Goal: Transaction & Acquisition: Download file/media

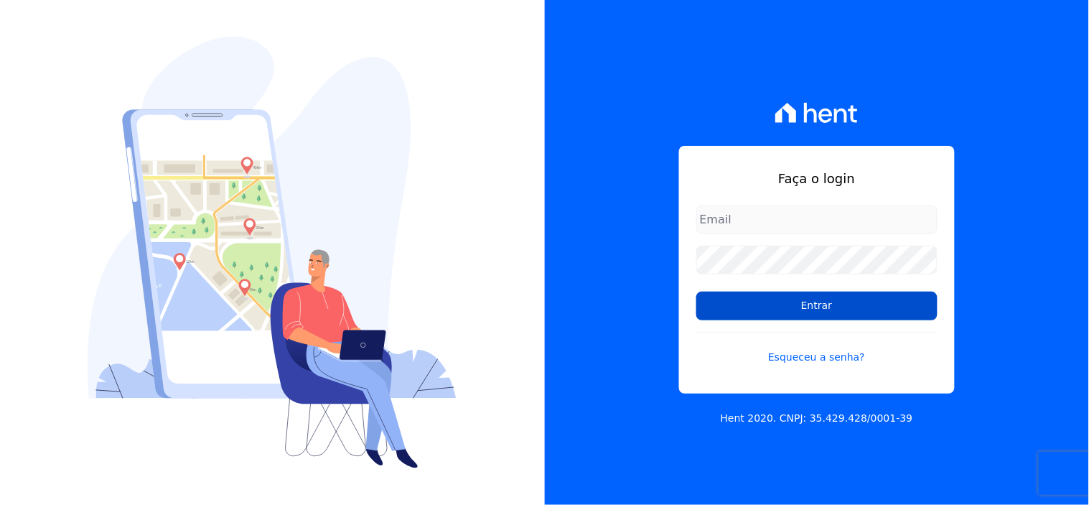
type input "[EMAIL_ADDRESS][DOMAIN_NAME]"
click at [814, 309] on input "Entrar" at bounding box center [816, 305] width 241 height 29
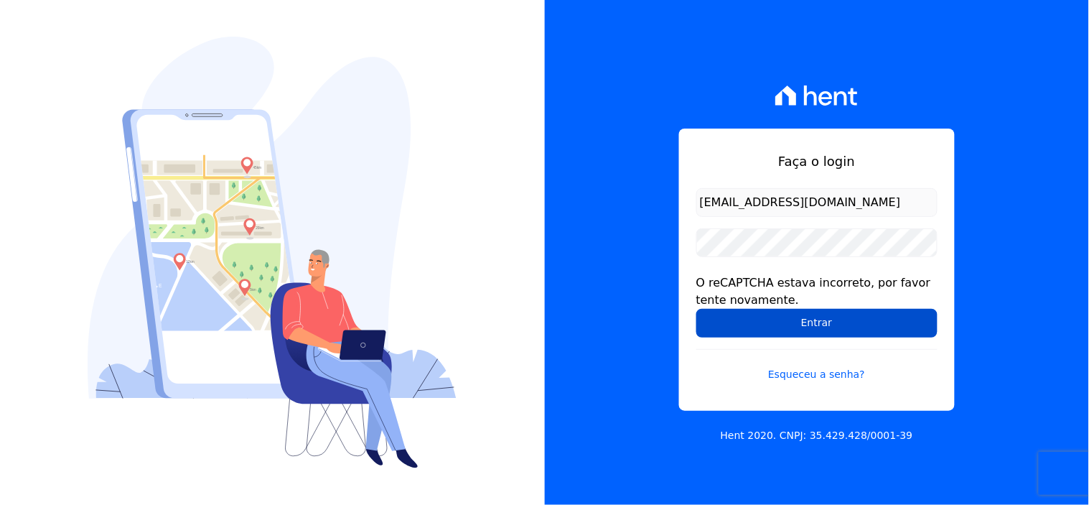
click at [815, 319] on input "Entrar" at bounding box center [816, 323] width 241 height 29
click at [815, 326] on input "Entrar" at bounding box center [816, 323] width 241 height 29
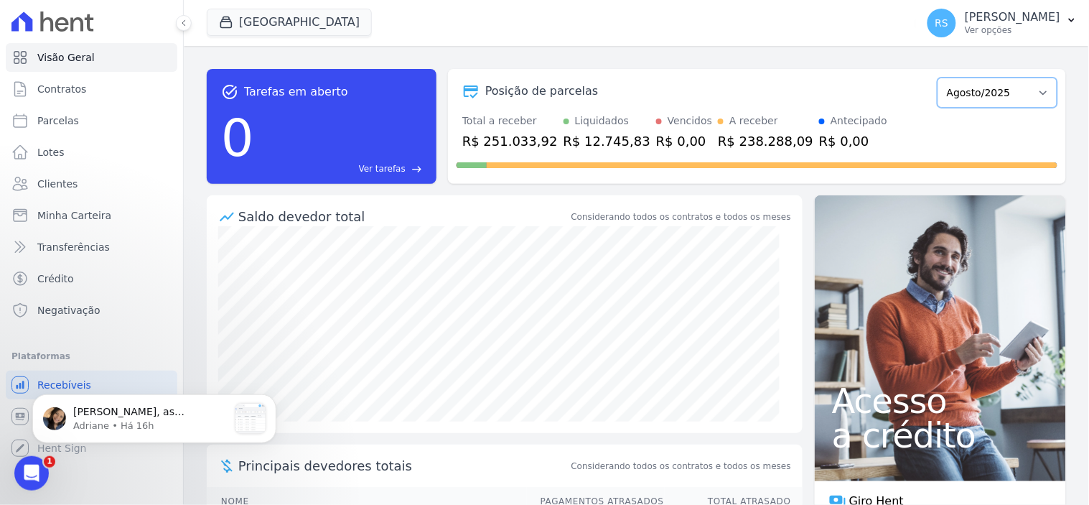
drag, startPoint x: 1003, startPoint y: 104, endPoint x: 670, endPoint y: 121, distance: 334.2
click at [1003, 104] on select "Abril/2023 Maio/2023 Junho/2023 Julho/2023 Agosto/2023 Setembro/2023 Outubro/20…" at bounding box center [997, 93] width 120 height 30
click at [21, 479] on div "Abertura do Messenger da Intercom" at bounding box center [30, 472] width 47 height 47
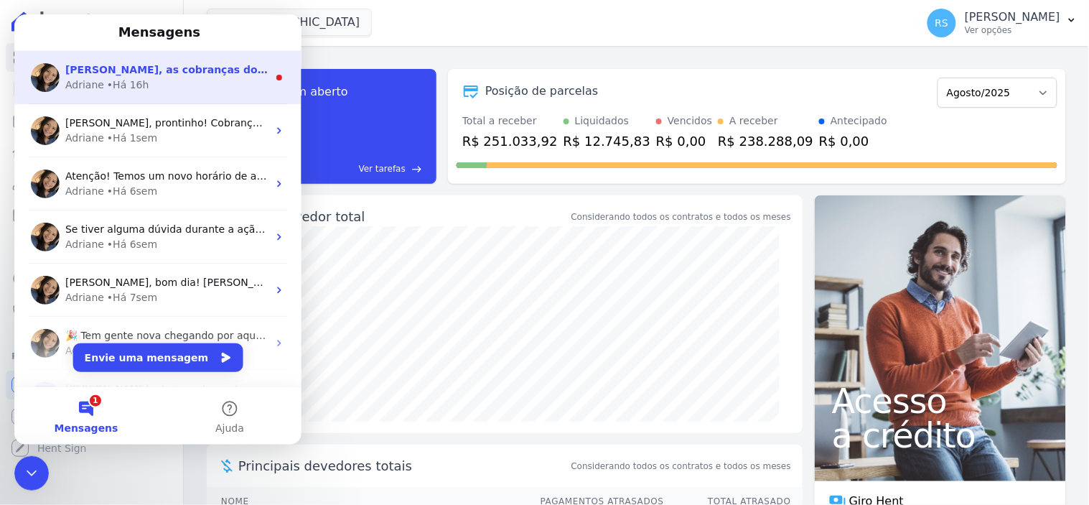
click at [192, 87] on div "Adriane • Há 16h" at bounding box center [166, 84] width 202 height 15
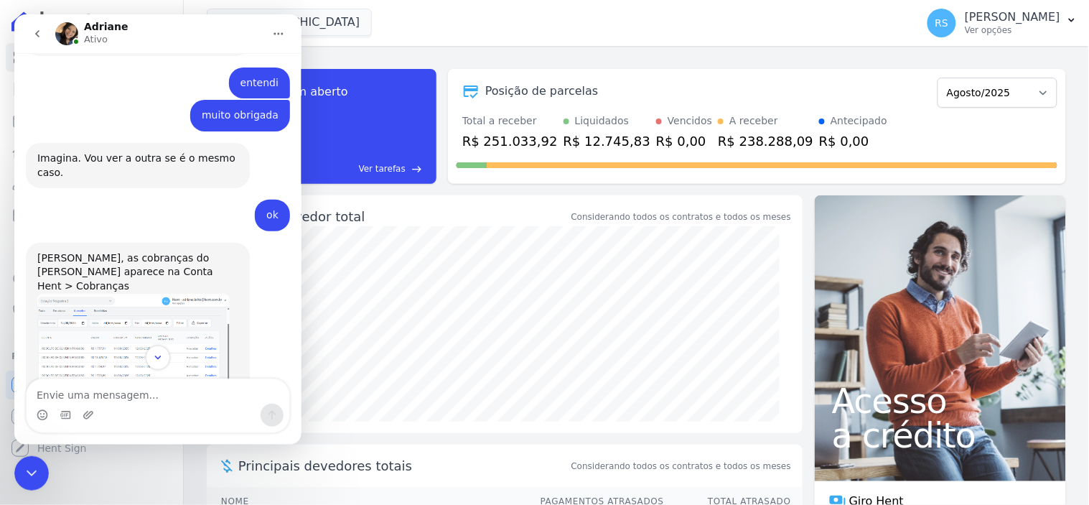
scroll to position [1488, 0]
type textarea "ok, muito obrigada"
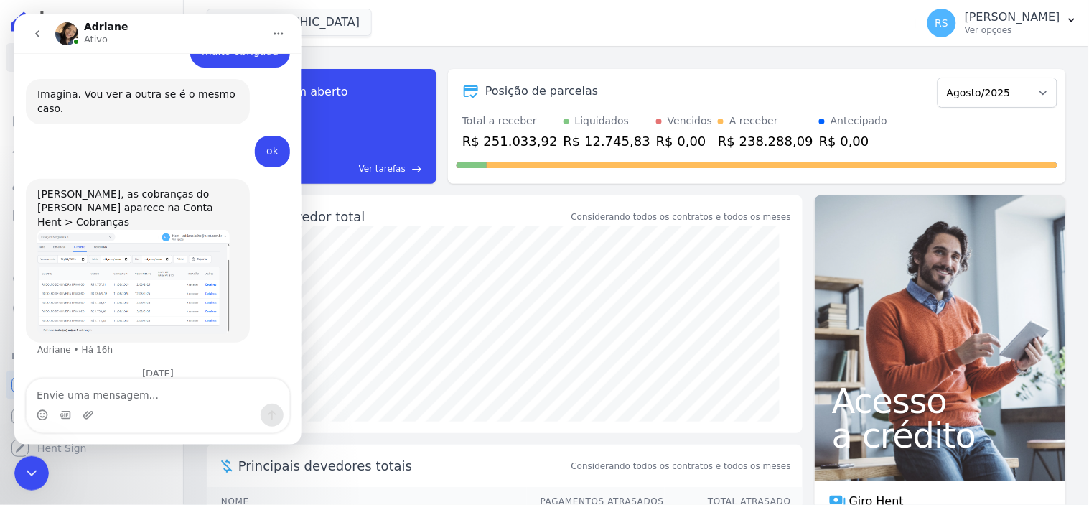
scroll to position [1569, 0]
click at [19, 466] on div "Encerramento do Messenger da Intercom" at bounding box center [31, 472] width 34 height 34
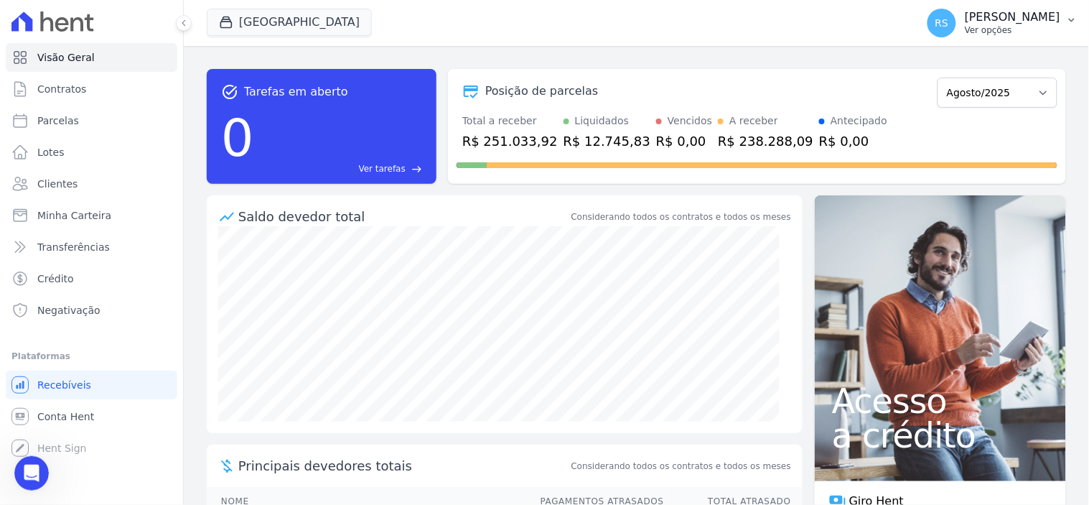
click at [1024, 19] on p "[PERSON_NAME]" at bounding box center [1012, 17] width 95 height 14
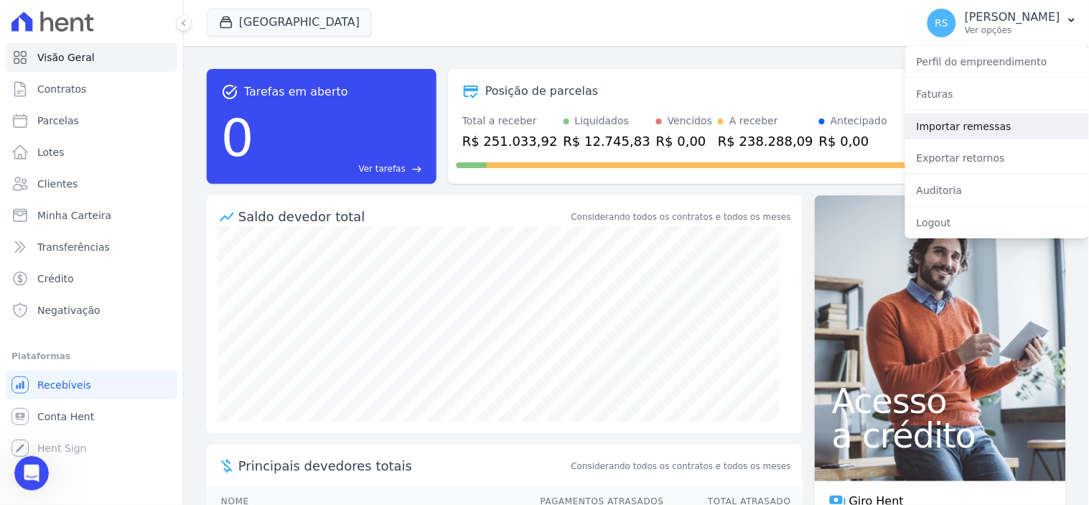
click at [985, 122] on link "Importar remessas" at bounding box center [997, 126] width 184 height 26
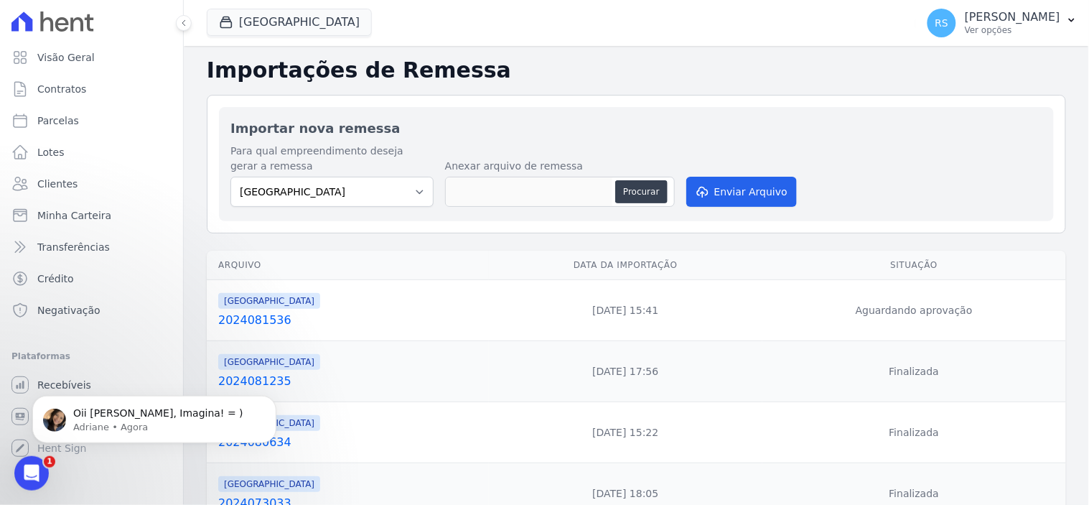
click at [70, 378] on div "Oii [PERSON_NAME], Imagina! = ) Adriane • Agora" at bounding box center [154, 352] width 264 height 179
click at [30, 477] on icon "Abertura do Messenger da Intercom" at bounding box center [31, 473] width 24 height 24
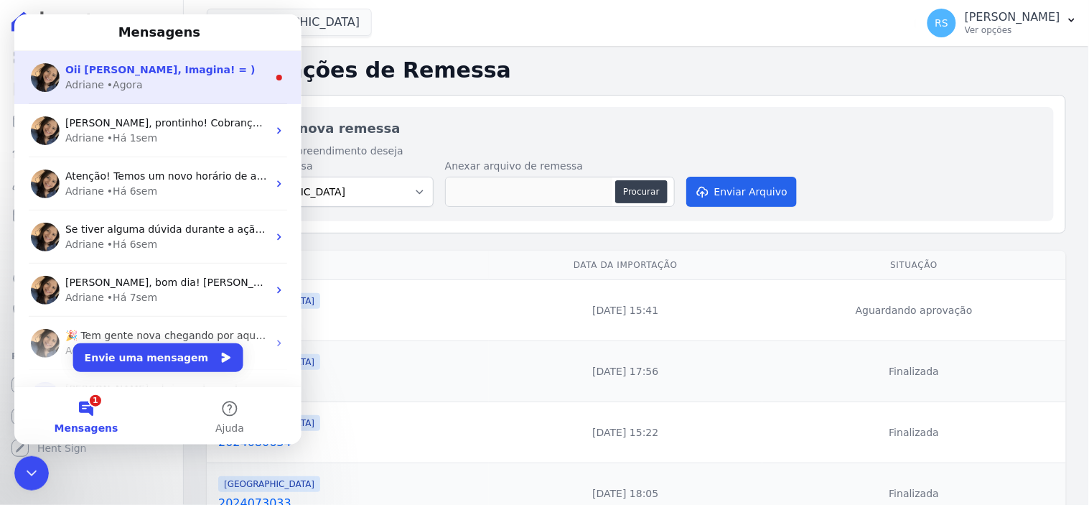
click at [163, 80] on div "Adriane • Agora" at bounding box center [166, 84] width 202 height 15
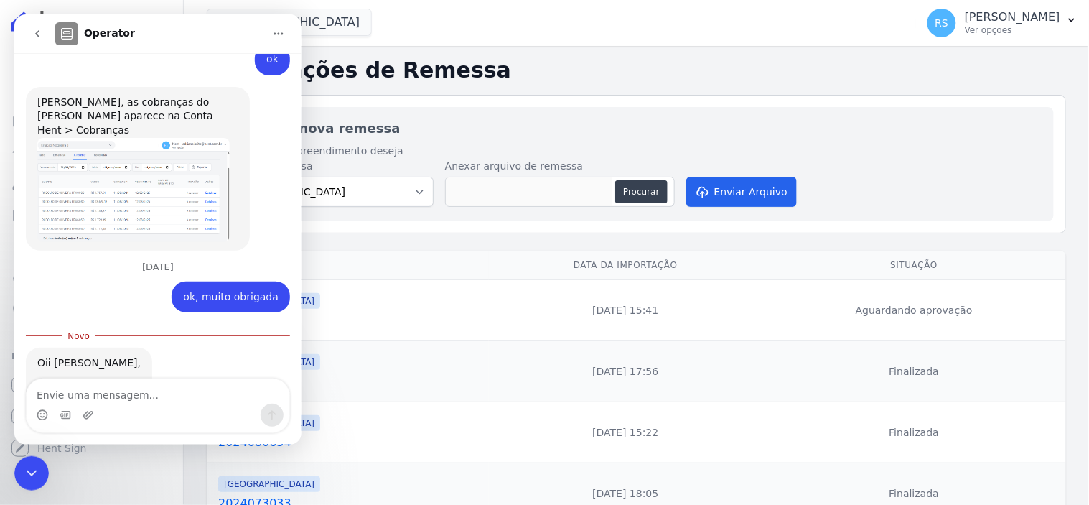
scroll to position [1664, 0]
click at [21, 467] on div "Encerramento do Messenger da Intercom" at bounding box center [31, 472] width 34 height 34
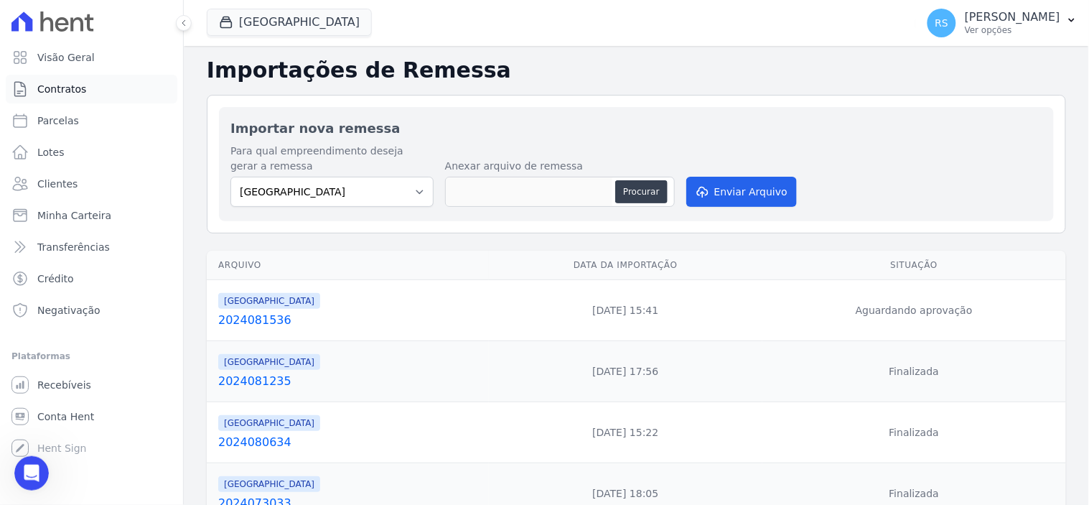
scroll to position [1640, 0]
click at [1001, 39] on button "RS [PERSON_NAME] Ver opções" at bounding box center [1002, 23] width 173 height 40
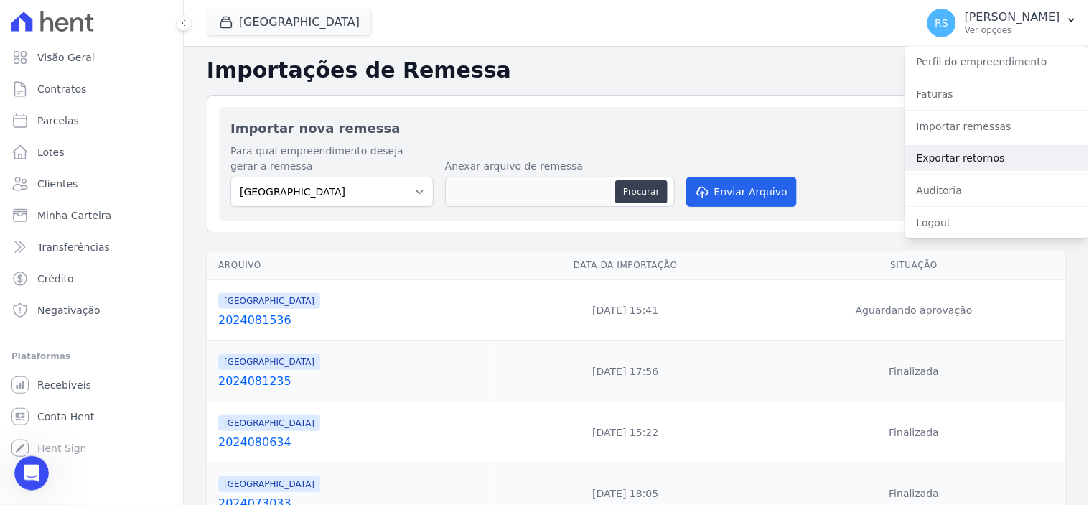
click at [975, 156] on link "Exportar retornos" at bounding box center [997, 158] width 184 height 26
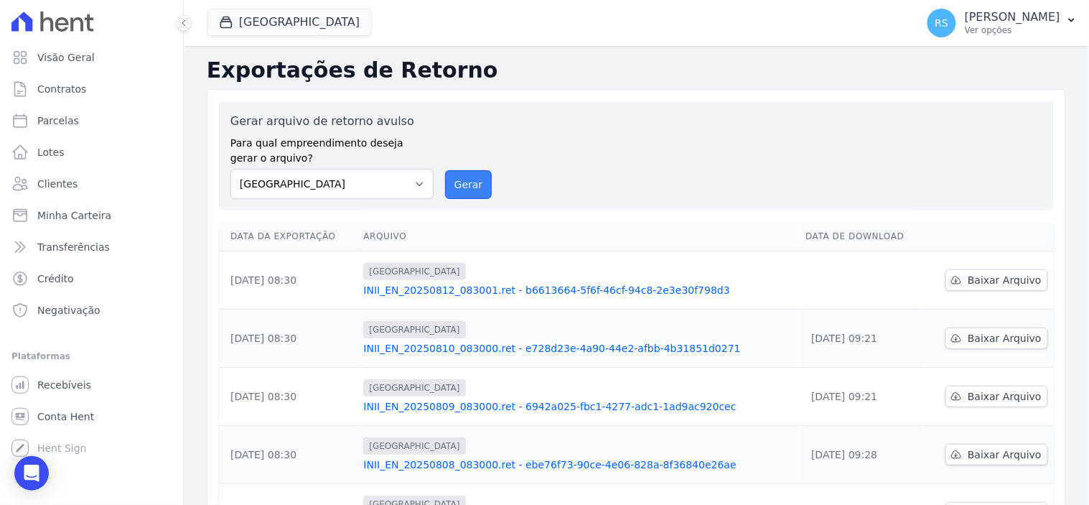
click at [461, 184] on button "Gerar" at bounding box center [468, 184] width 47 height 29
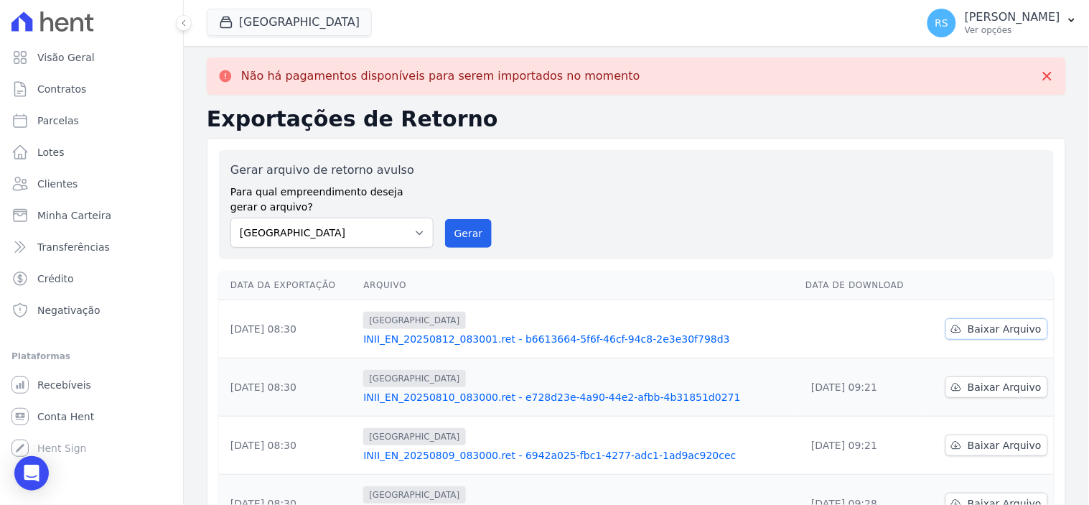
click at [1003, 328] on span "Baixar Arquivo" at bounding box center [1005, 329] width 74 height 14
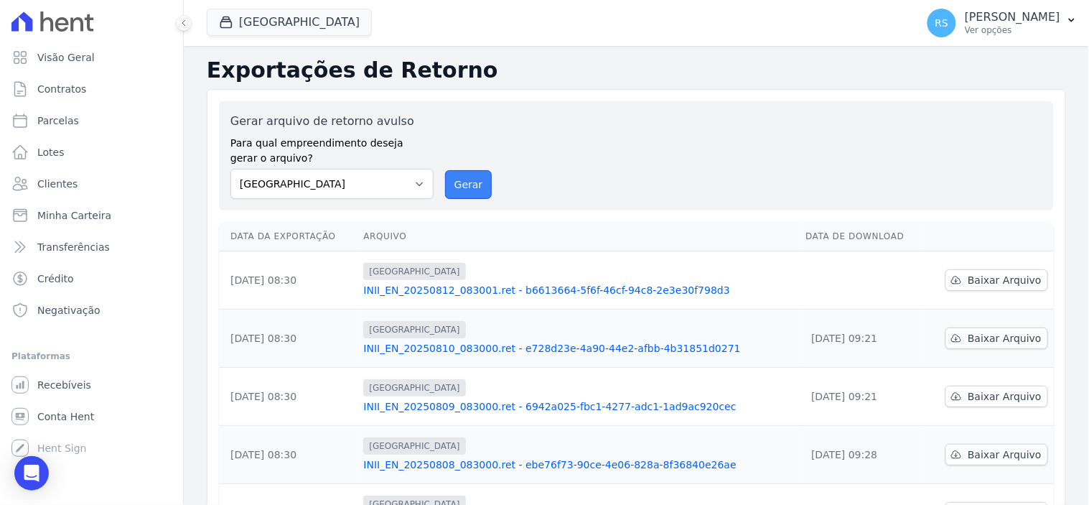
click at [463, 175] on button "Gerar" at bounding box center [468, 184] width 47 height 29
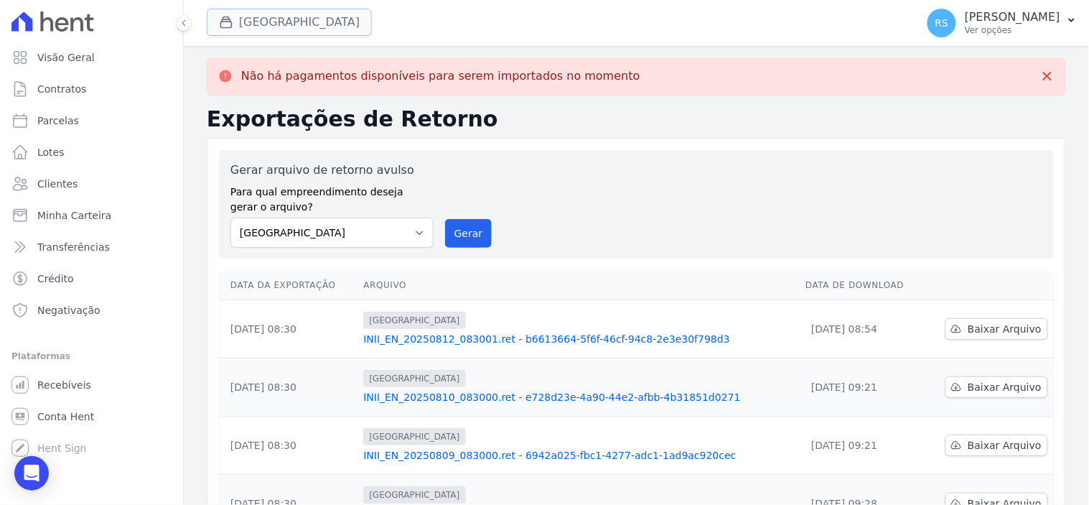
click at [289, 11] on button "[GEOGRAPHIC_DATA]" at bounding box center [289, 22] width 165 height 27
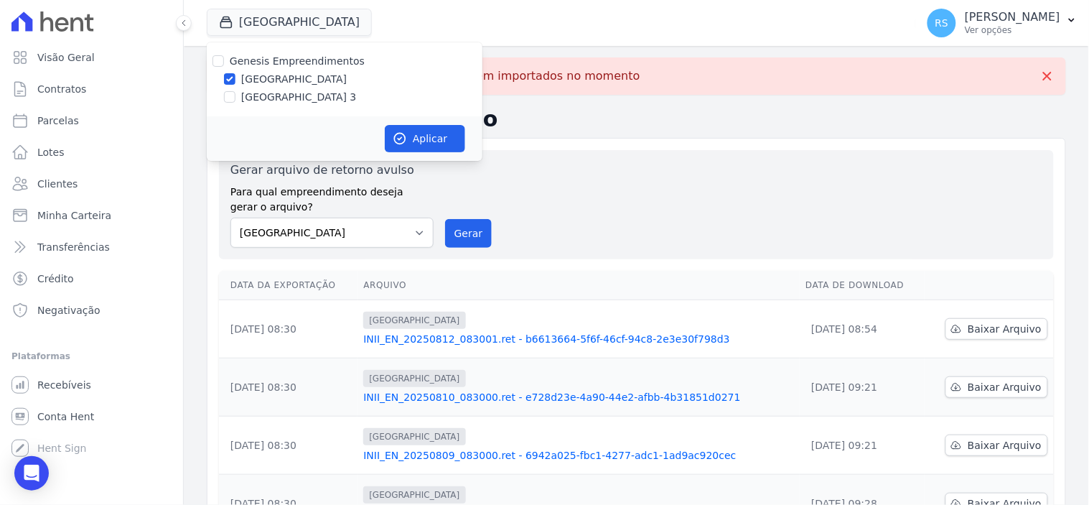
click at [281, 102] on label "[GEOGRAPHIC_DATA] 3" at bounding box center [299, 97] width 116 height 15
click at [235, 102] on input "[GEOGRAPHIC_DATA] 3" at bounding box center [229, 96] width 11 height 11
checkbox input "true"
click at [285, 75] on label "[GEOGRAPHIC_DATA]" at bounding box center [294, 79] width 106 height 15
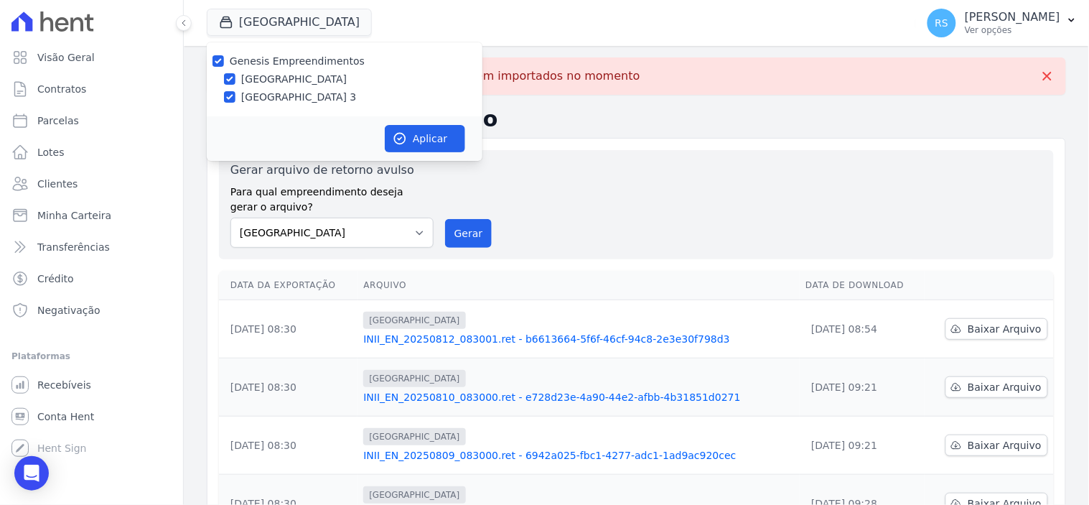
click at [235, 75] on input "[GEOGRAPHIC_DATA]" at bounding box center [229, 78] width 11 height 11
checkbox input "false"
click at [402, 128] on button "Aplicar" at bounding box center [425, 138] width 80 height 27
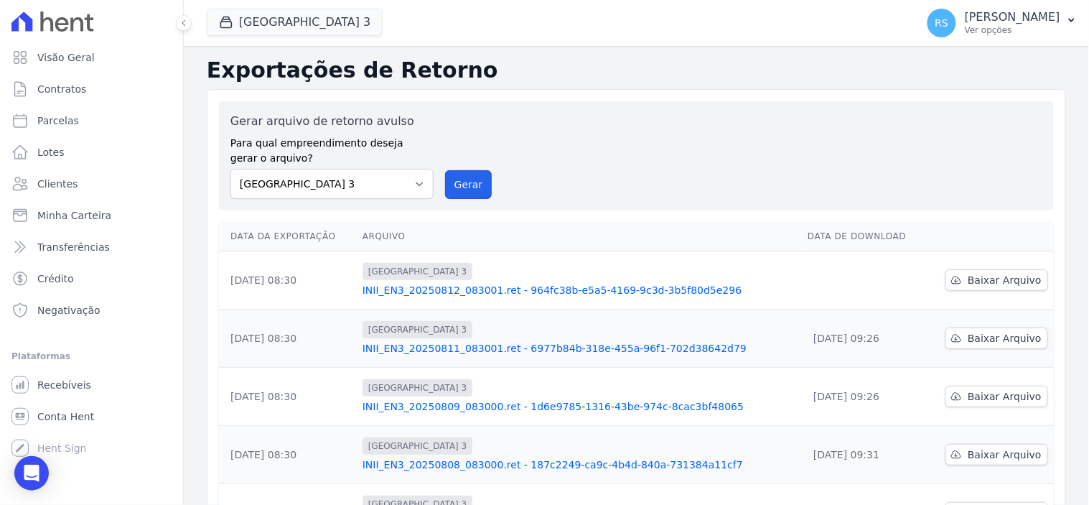
drag, startPoint x: 454, startPoint y: 198, endPoint x: 622, endPoint y: 144, distance: 177.1
click at [454, 198] on button "Gerar" at bounding box center [468, 184] width 47 height 29
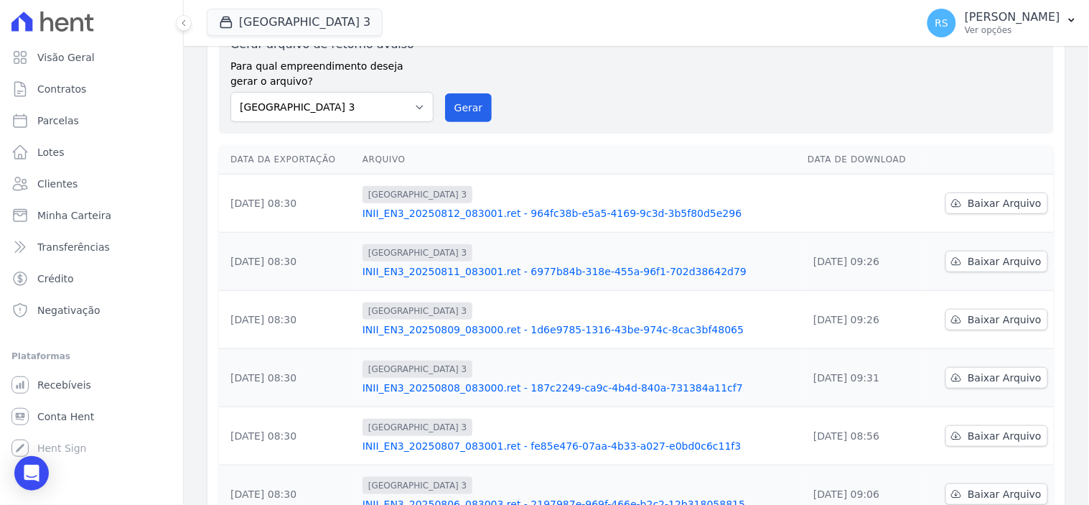
scroll to position [80, 0]
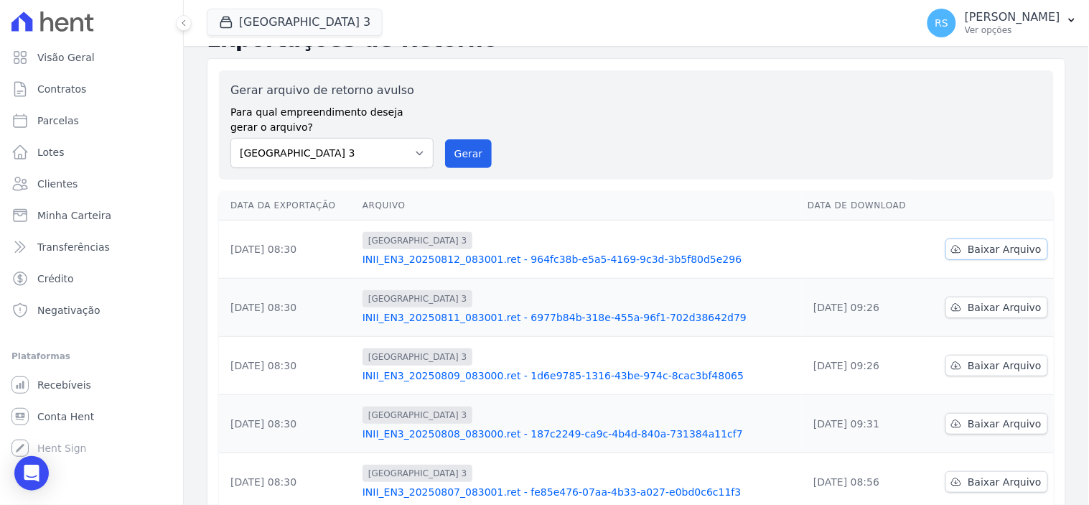
click at [1006, 260] on link "Baixar Arquivo" at bounding box center [996, 249] width 103 height 22
click at [450, 148] on button "Gerar" at bounding box center [468, 154] width 47 height 29
